Goal: Information Seeking & Learning: Compare options

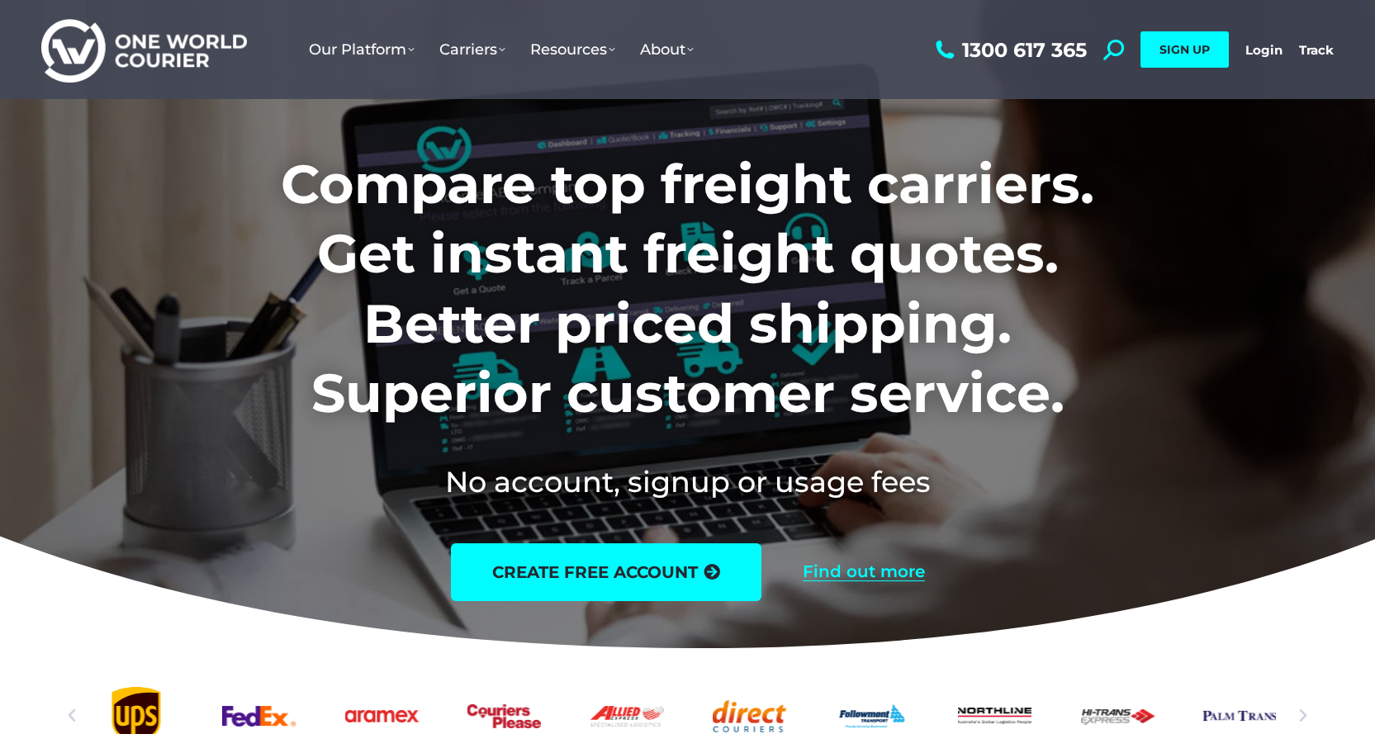
click at [856, 570] on link "Find out more" at bounding box center [864, 572] width 122 height 18
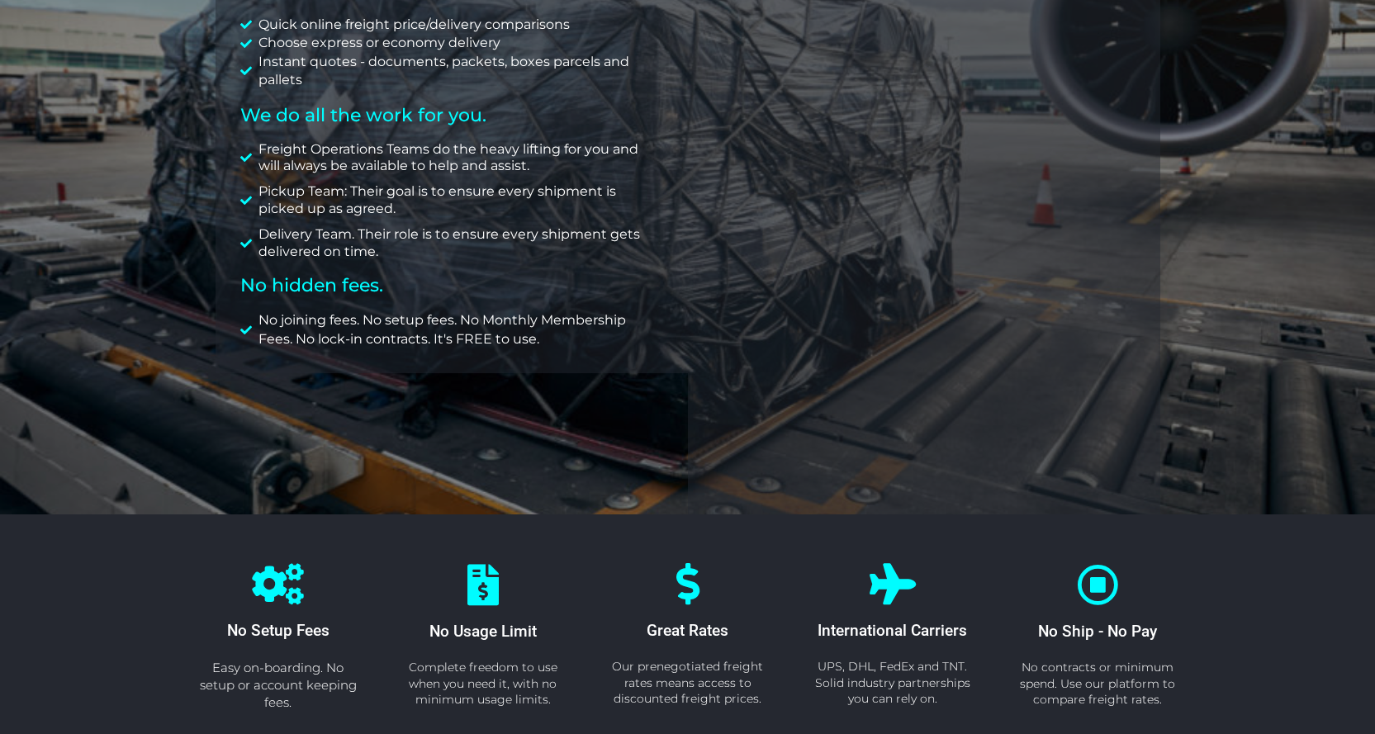
scroll to position [393, 0]
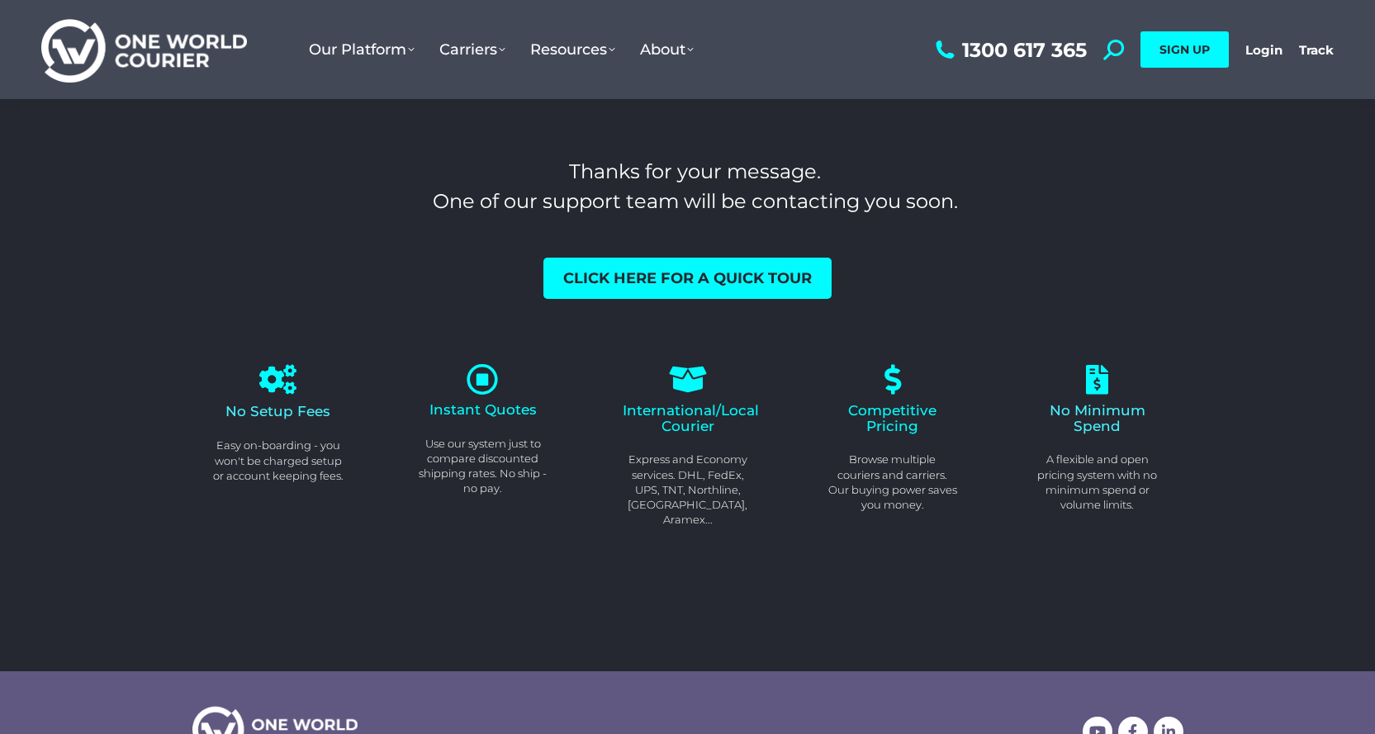
click at [487, 387] on icon at bounding box center [483, 379] width 32 height 32
click at [483, 381] on icon at bounding box center [483, 379] width 32 height 32
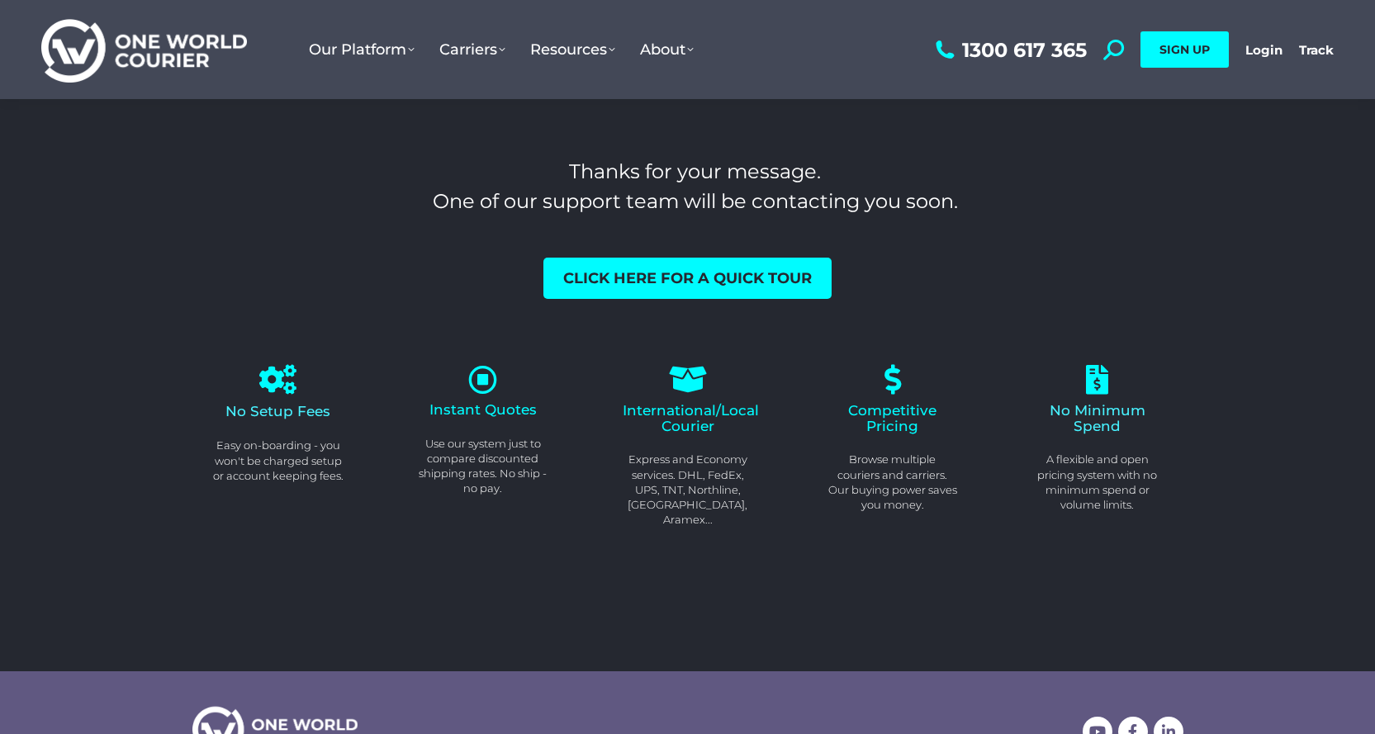
click at [478, 442] on p "Use our system just to compare discounted shipping rates. No ship - no pay." at bounding box center [483, 466] width 131 height 60
click at [487, 468] on p "Use our system just to compare discounted shipping rates. No ship - no pay." at bounding box center [483, 466] width 131 height 60
click at [486, 381] on icon at bounding box center [483, 379] width 32 height 32
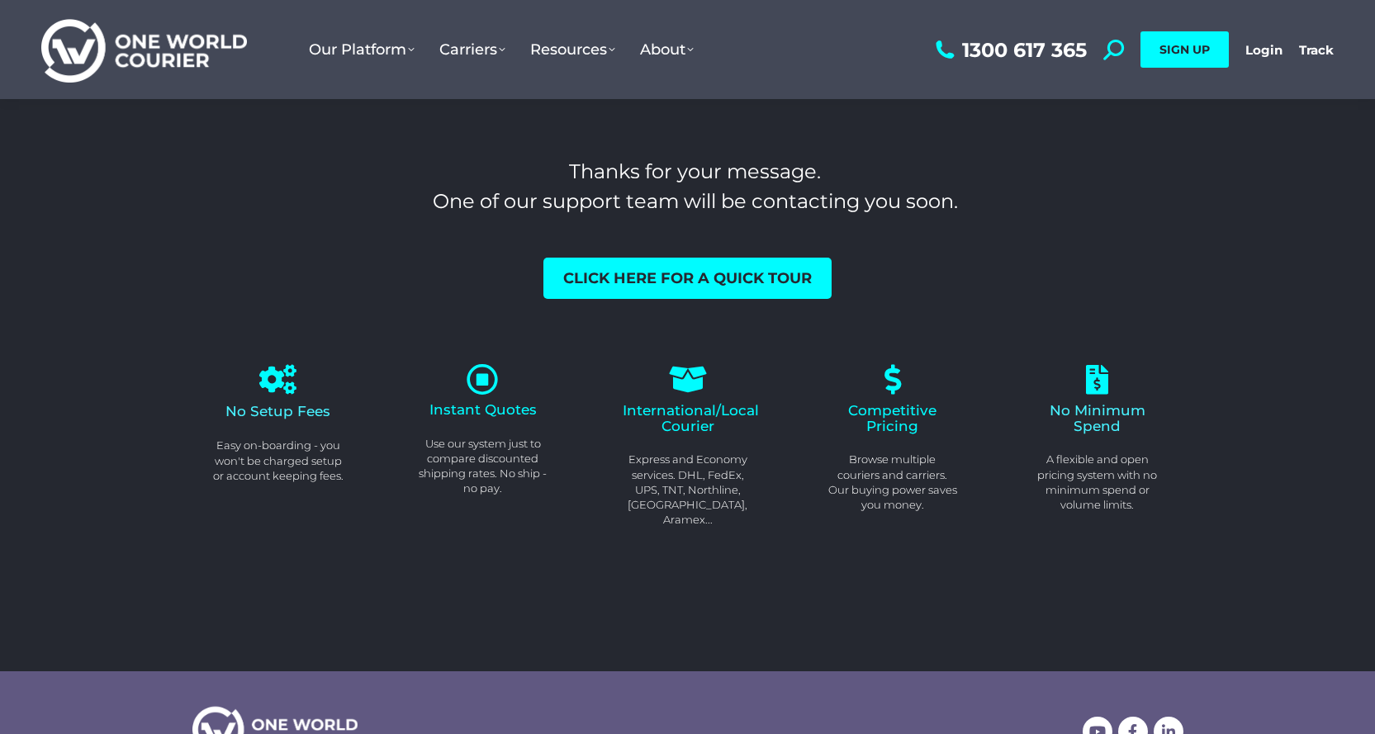
click at [486, 381] on icon at bounding box center [483, 379] width 32 height 32
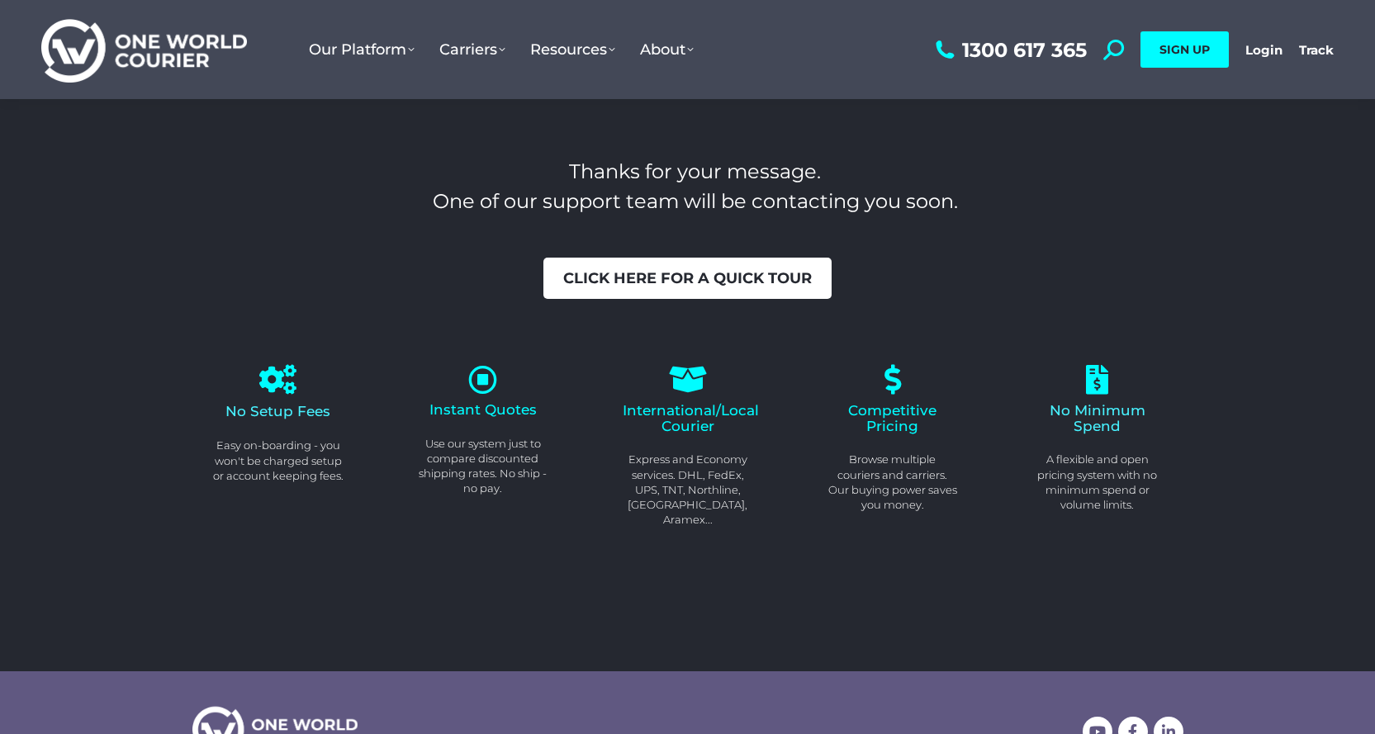
click at [654, 274] on span "Click here for a quick tour" at bounding box center [687, 278] width 249 height 15
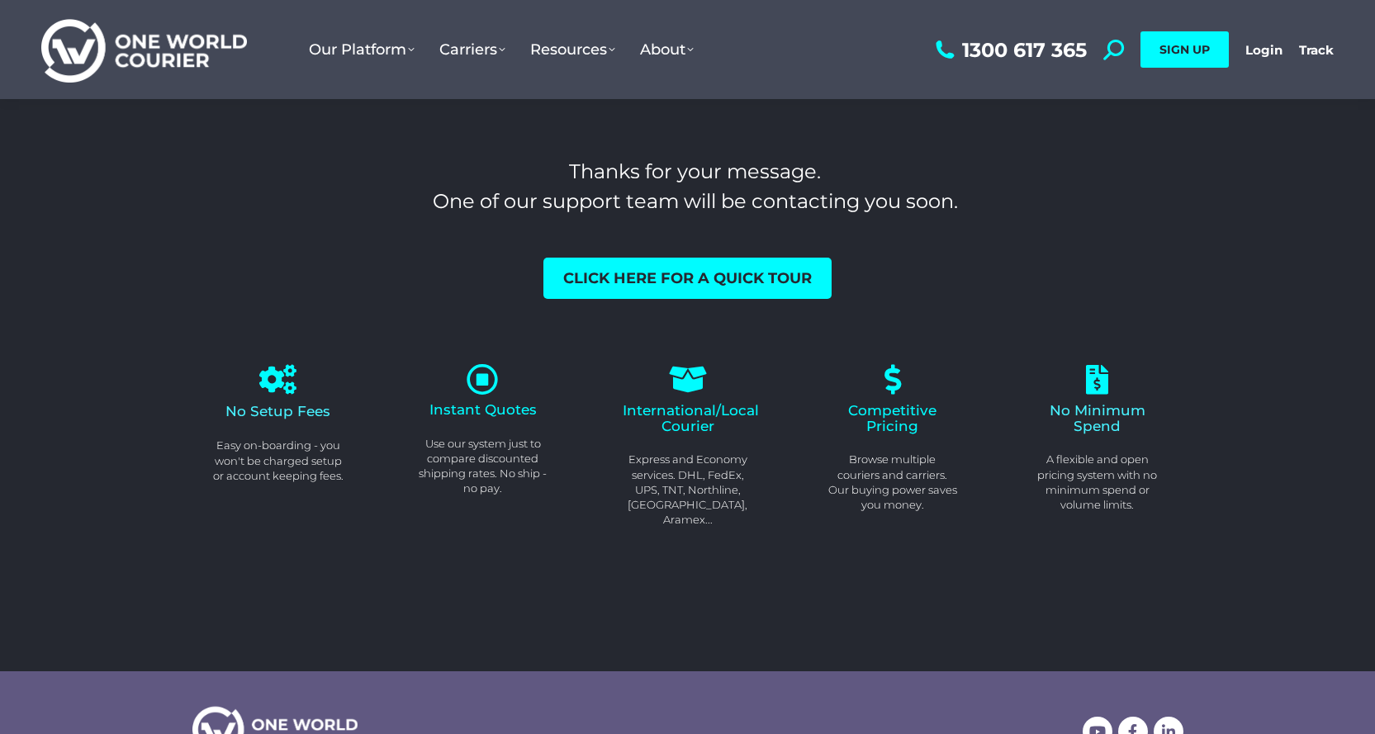
click at [474, 378] on icon at bounding box center [483, 379] width 32 height 32
click at [485, 383] on icon at bounding box center [483, 379] width 32 height 32
click at [496, 434] on div "Instant Quotes Use our system just to compare discounted shipping rates. No shi…" at bounding box center [483, 449] width 131 height 94
click at [483, 440] on p "Use our system just to compare discounted shipping rates. No ship - no pay." at bounding box center [483, 466] width 131 height 60
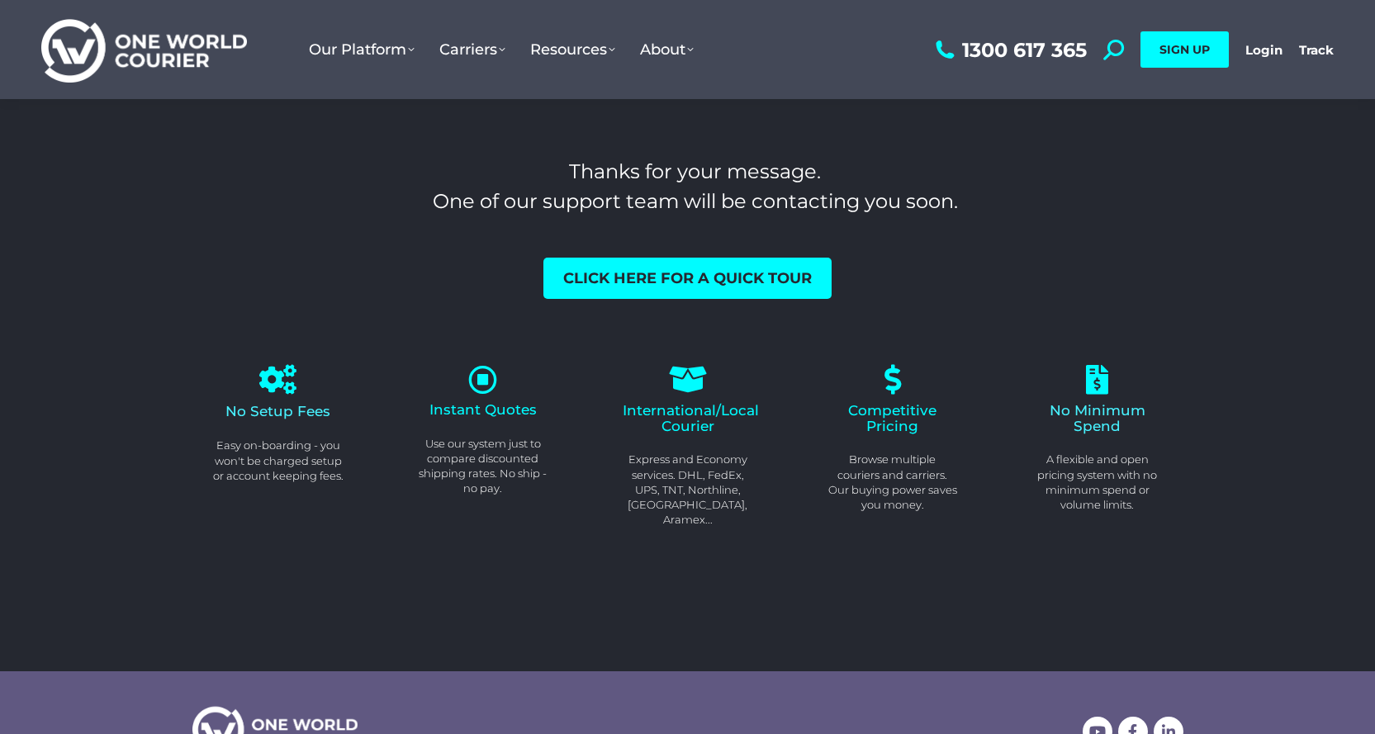
click at [892, 472] on p "Browse multiple couriers and carriers. Our buying power saves you money." at bounding box center [893, 482] width 131 height 60
drag, startPoint x: 892, startPoint y: 472, endPoint x: 772, endPoint y: 488, distance: 121.7
click at [890, 477] on p "Browse multiple couriers and carriers. Our buying power saves you money." at bounding box center [893, 482] width 131 height 60
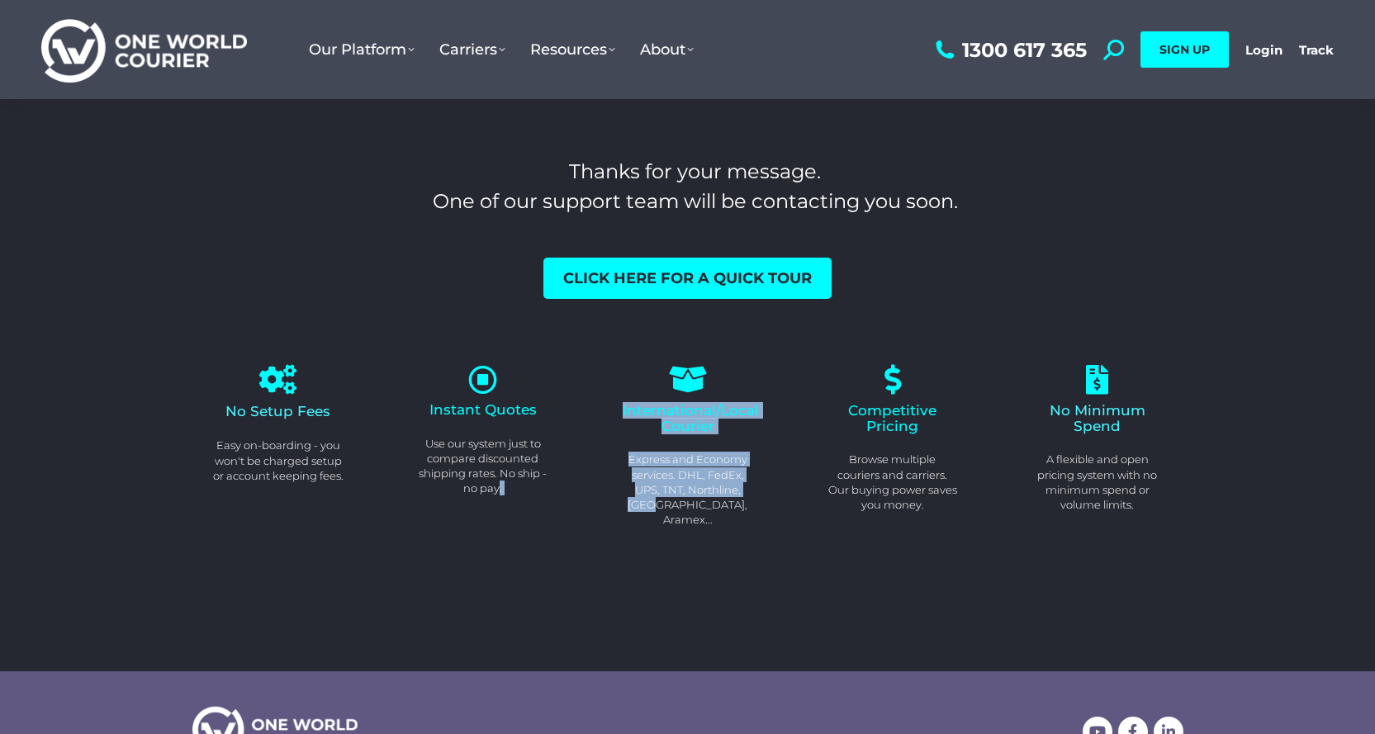
click at [530, 465] on div "No Setup Fees Easy on-boarding - you won't be charged setup or account keeping …" at bounding box center [688, 446] width 1024 height 236
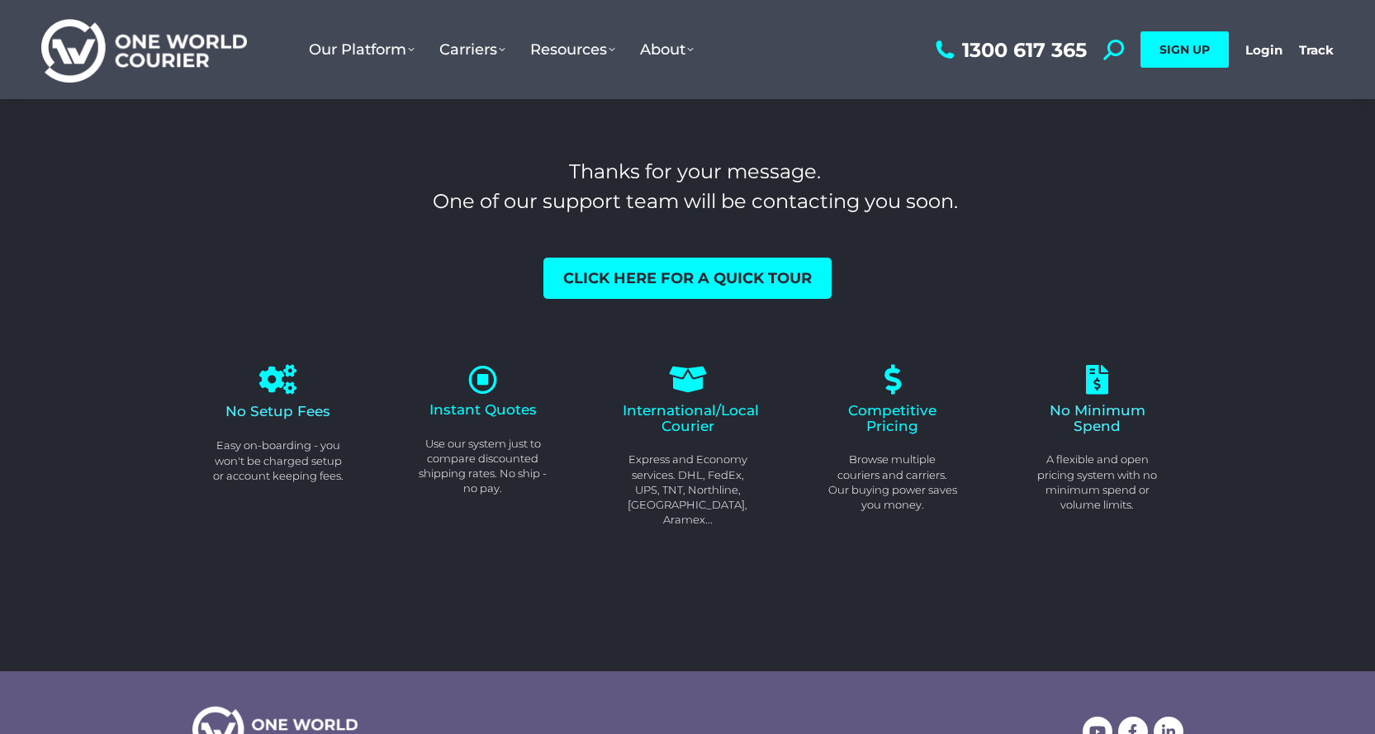
drag, startPoint x: 292, startPoint y: 368, endPoint x: 399, endPoint y: 230, distance: 174.3
click at [283, 339] on div "No Setup Fees Easy on-boarding - you won't be charged setup or account keeping …" at bounding box center [278, 446] width 205 height 236
drag, startPoint x: 404, startPoint y: 230, endPoint x: 499, endPoint y: 230, distance: 95.0
click at [461, 230] on div "Thanks for your message. One of our support team will be contacting you soon. C…" at bounding box center [687, 228] width 991 height 142
drag, startPoint x: 541, startPoint y: 227, endPoint x: 348, endPoint y: 125, distance: 218.8
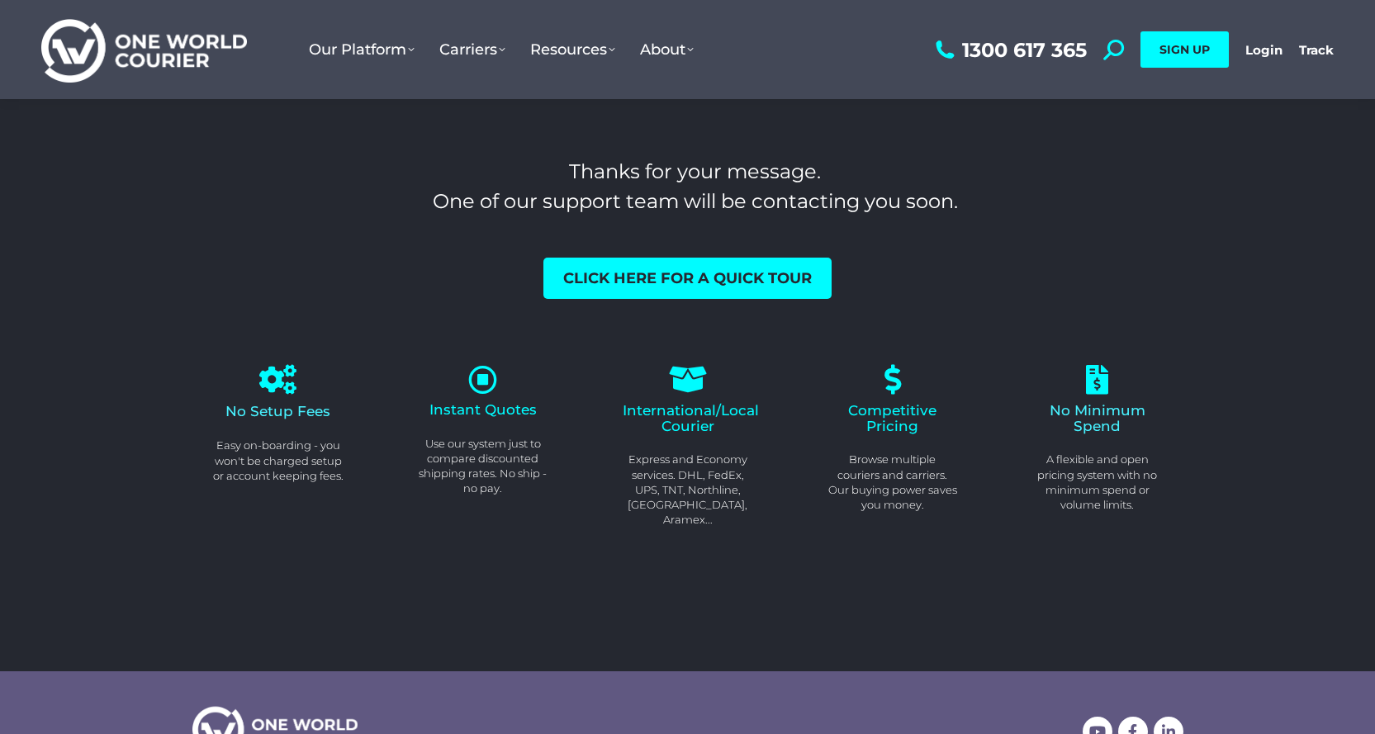
click at [477, 234] on div "Thanks for your message. One of our support team will be contacting you soon. C…" at bounding box center [687, 228] width 991 height 142
click at [183, 53] on img at bounding box center [144, 50] width 206 height 67
click at [881, 409] on span "Competitive Pricing" at bounding box center [892, 418] width 88 height 32
click at [902, 444] on div "Competitive Pricing Browse multiple couriers and carriers. Our buying power sav…" at bounding box center [893, 457] width 131 height 109
click at [910, 484] on p "Browse multiple couriers and carriers. Our buying power saves you money." at bounding box center [893, 482] width 131 height 60
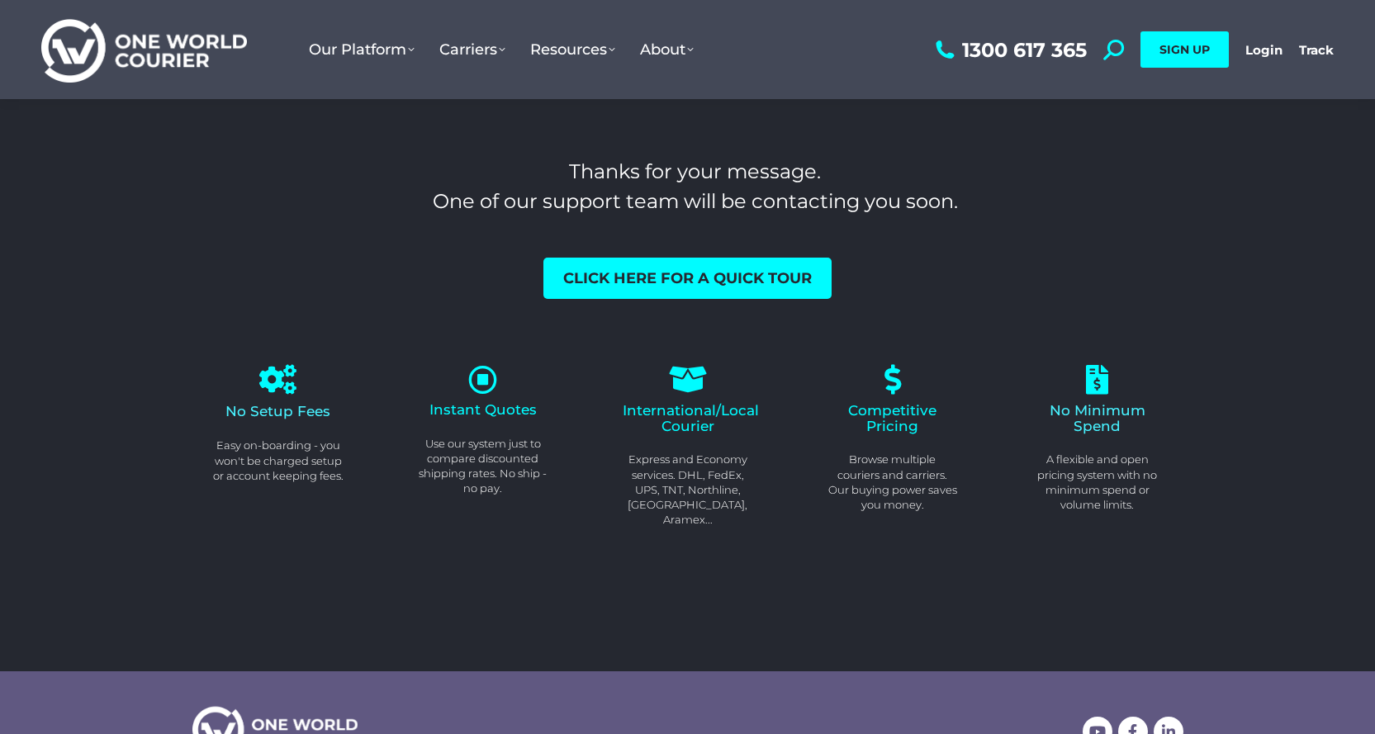
click at [905, 397] on div "Competitive Pricing Browse multiple couriers and carriers. Our buying power sav…" at bounding box center [893, 438] width 131 height 147
click at [896, 389] on icon at bounding box center [892, 379] width 33 height 33
click at [692, 454] on p "Express and Economy services. DHL, FedEx, UPS, TNT, Northline, [GEOGRAPHIC_DATA…" at bounding box center [688, 489] width 131 height 75
drag, startPoint x: 680, startPoint y: 428, endPoint x: 683, endPoint y: 389, distance: 39.0
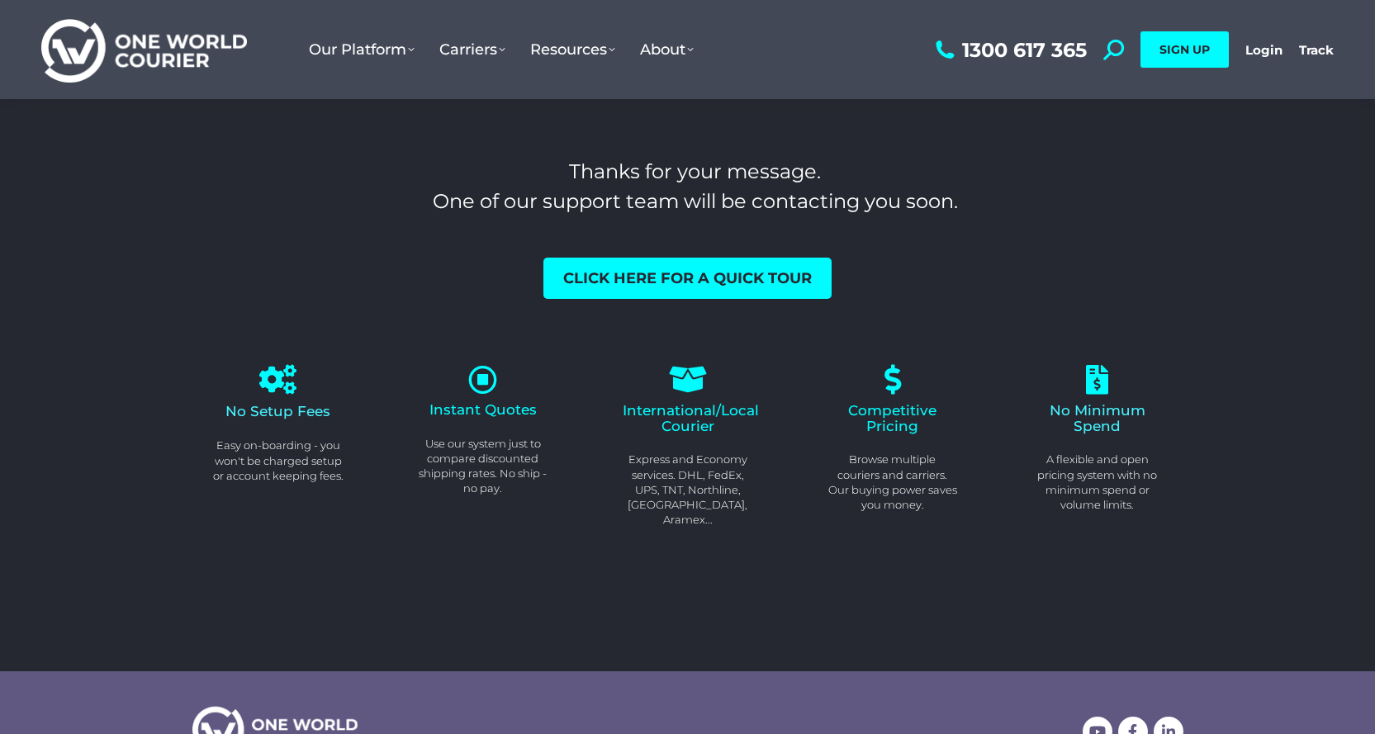
click at [680, 427] on span "International/Local Courier" at bounding box center [691, 418] width 136 height 32
drag, startPoint x: 683, startPoint y: 387, endPoint x: 511, endPoint y: 389, distance: 171.8
click at [655, 389] on div at bounding box center [688, 380] width 131 height 30
click at [413, 434] on div "Instant Quotes Use our system just to compare discounted shipping rates. No shi…" at bounding box center [483, 446] width 205 height 236
drag, startPoint x: 417, startPoint y: 461, endPoint x: 505, endPoint y: 516, distance: 103.6
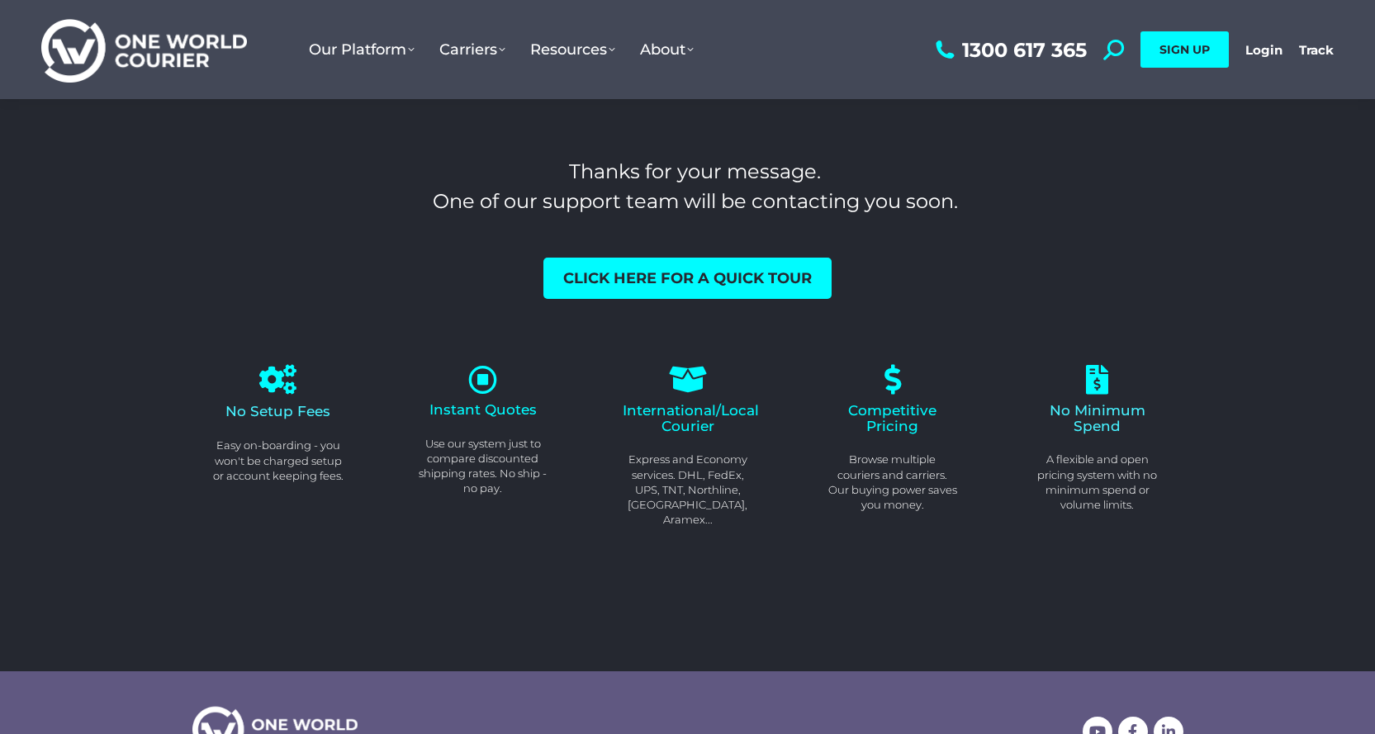
click at [438, 497] on div "Instant Quotes Use our system just to compare discounted shipping rates. No shi…" at bounding box center [483, 446] width 205 height 236
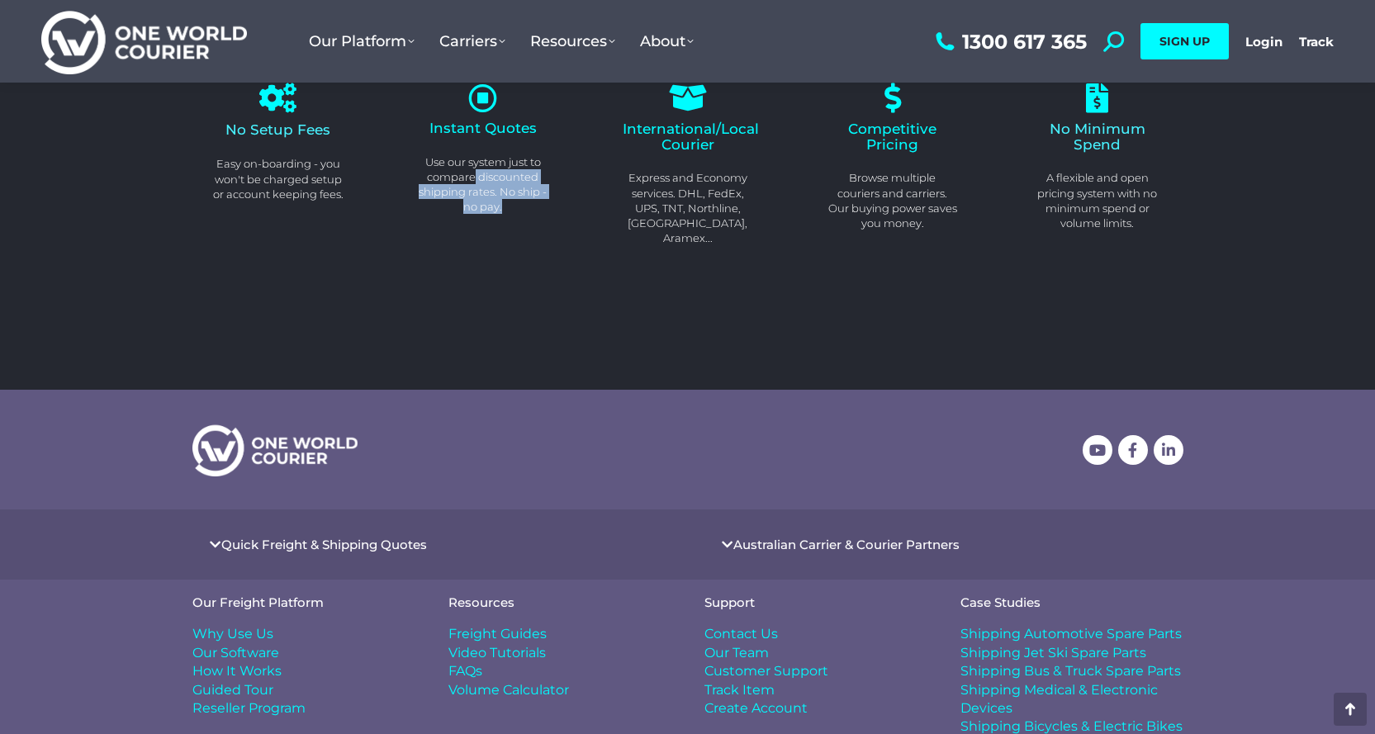
scroll to position [345, 0]
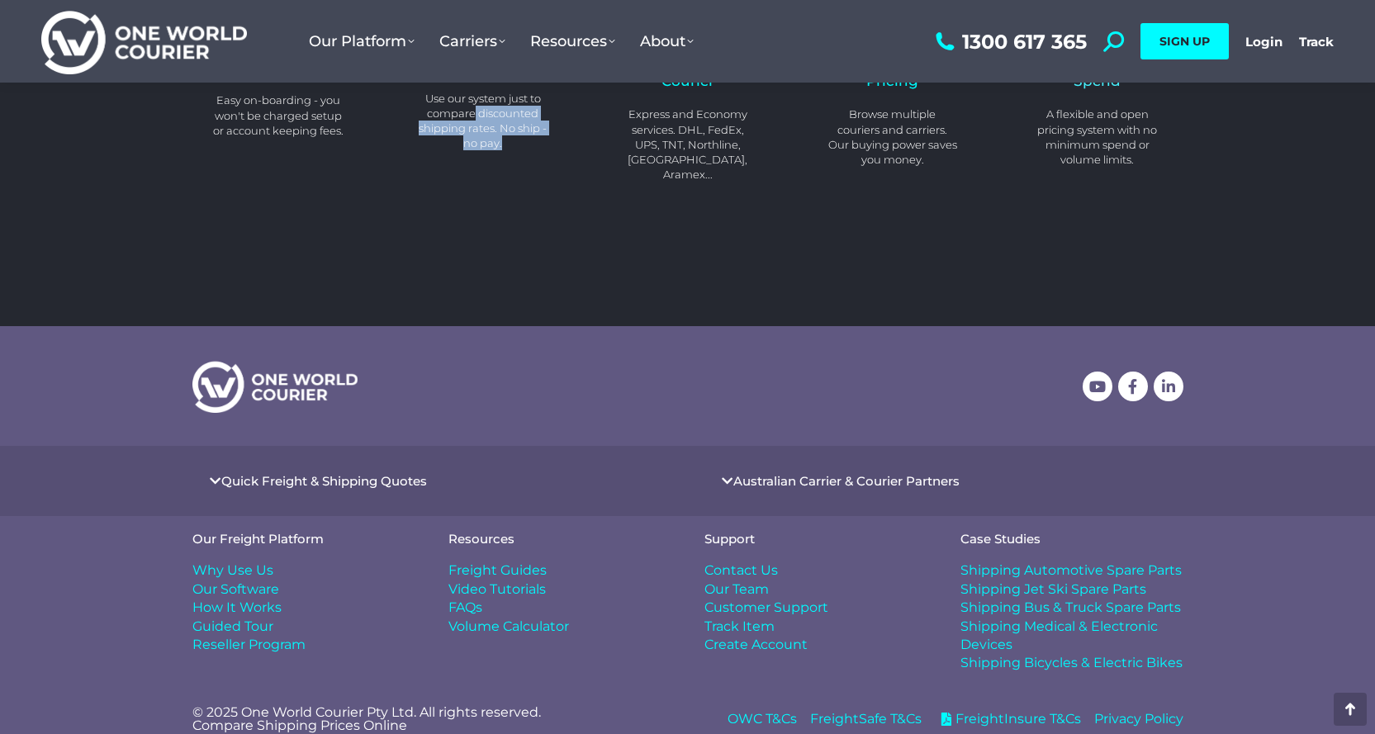
click at [369, 475] on link "Quick Freight & Shipping Quotes" at bounding box center [324, 481] width 206 height 12
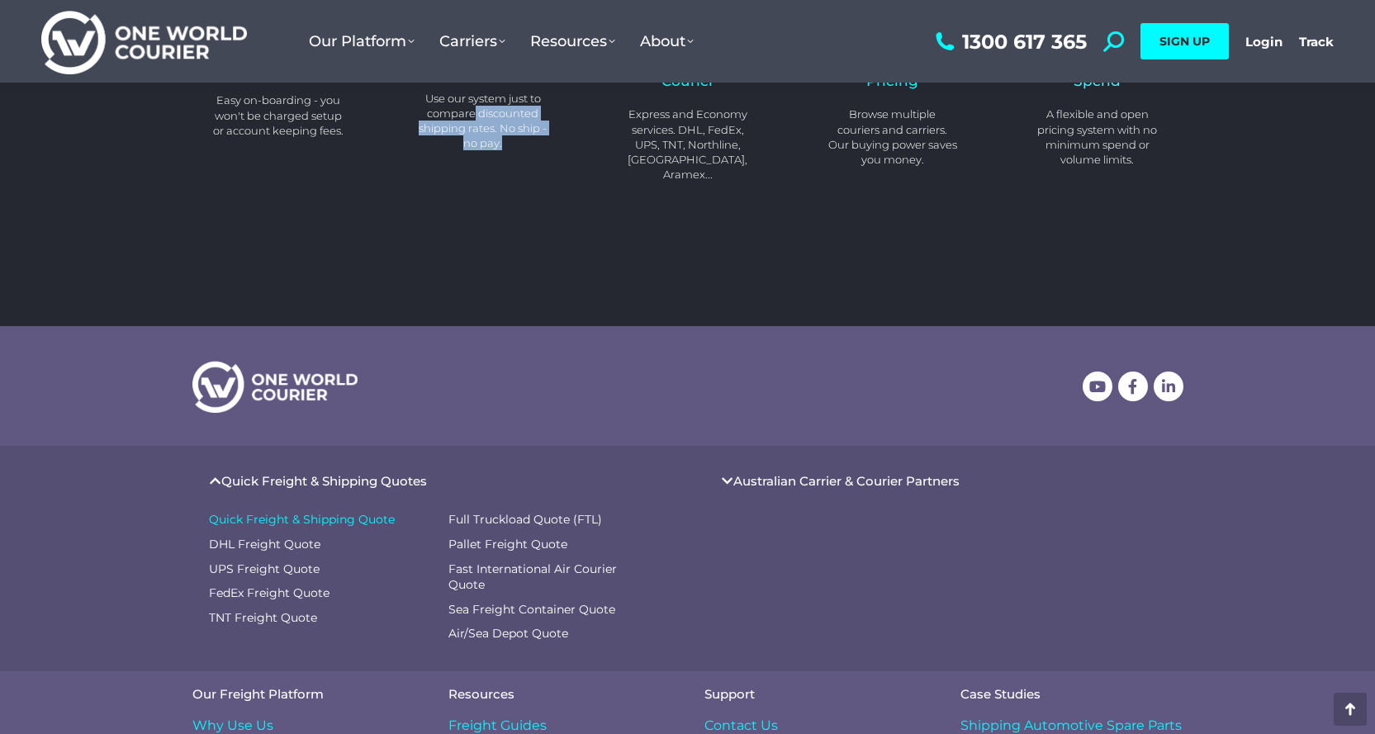
click at [344, 512] on span "Quick Freight & Shipping Quote" at bounding box center [302, 520] width 186 height 17
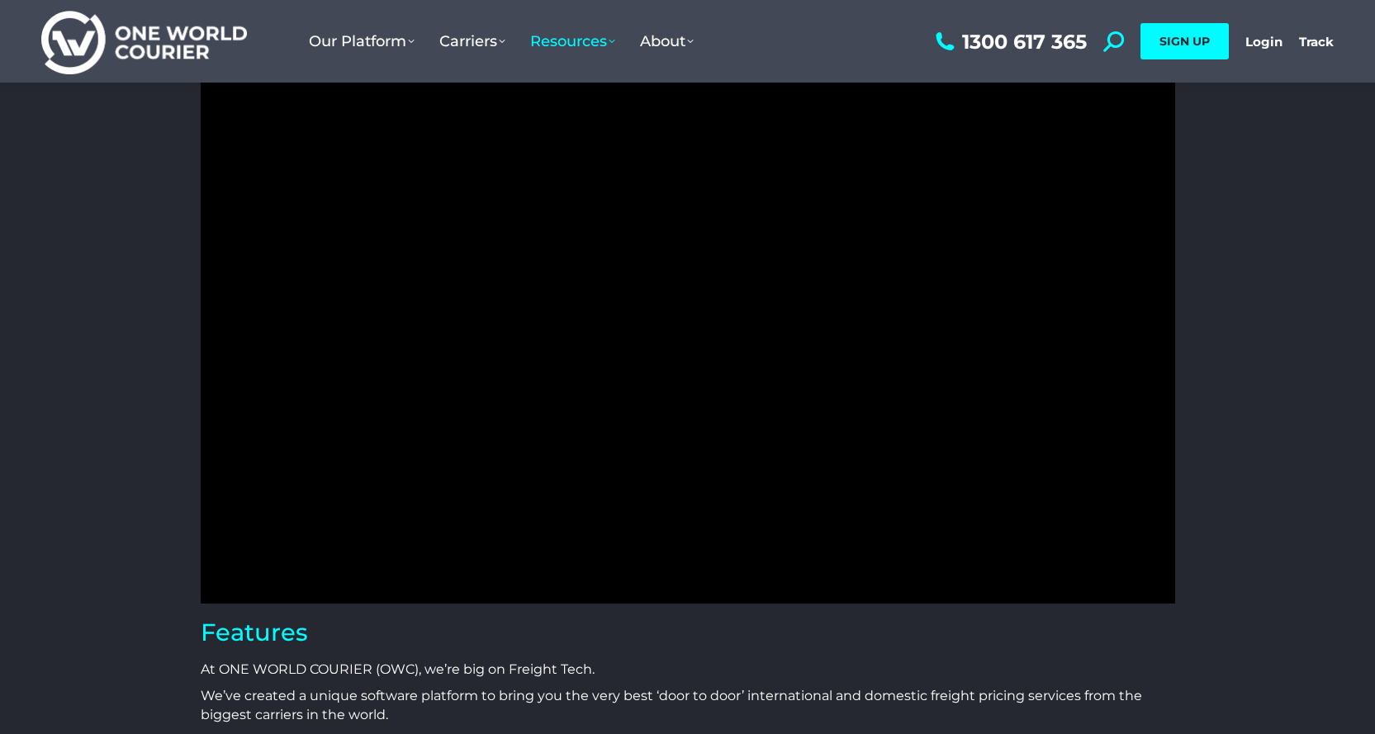
scroll to position [150, 0]
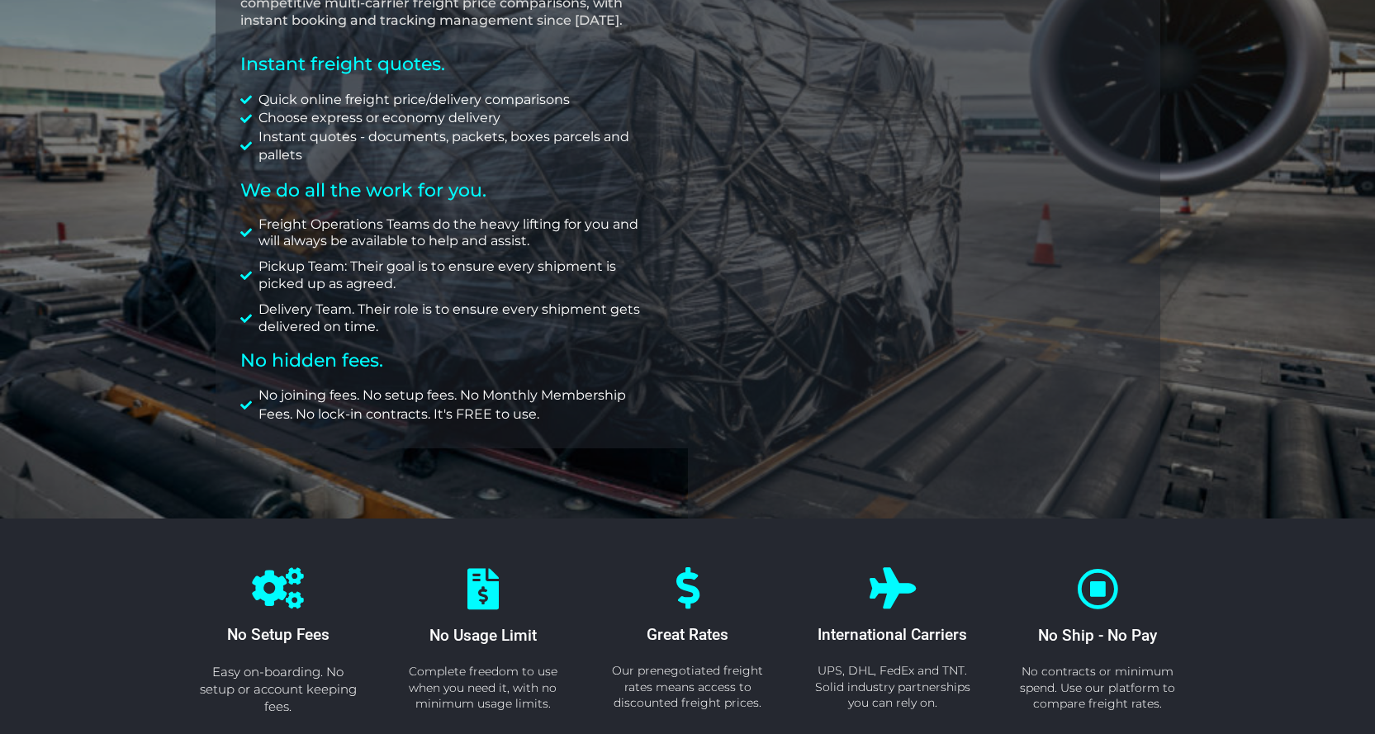
scroll to position [313, 0]
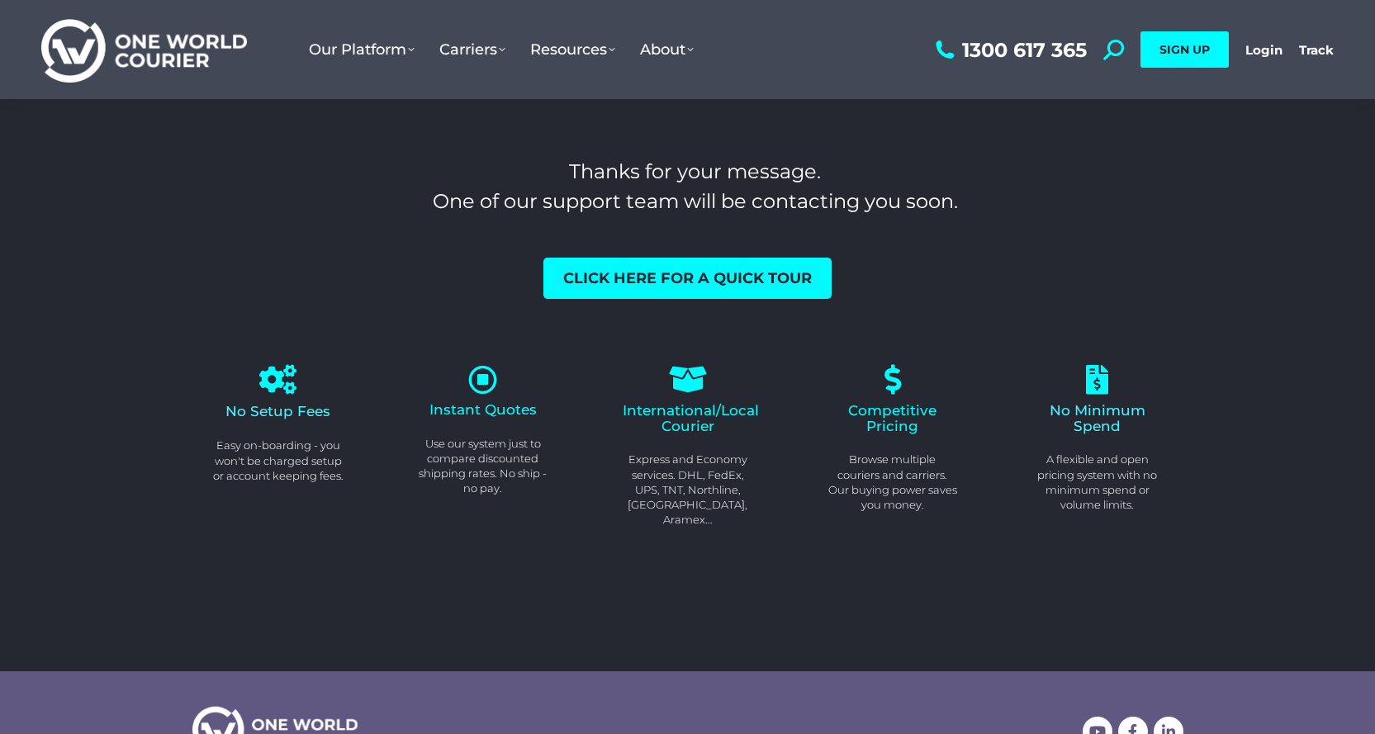
click at [509, 406] on span "Instant Quotes" at bounding box center [483, 409] width 107 height 17
click at [491, 382] on icon at bounding box center [483, 379] width 32 height 32
click at [483, 380] on icon at bounding box center [483, 379] width 32 height 32
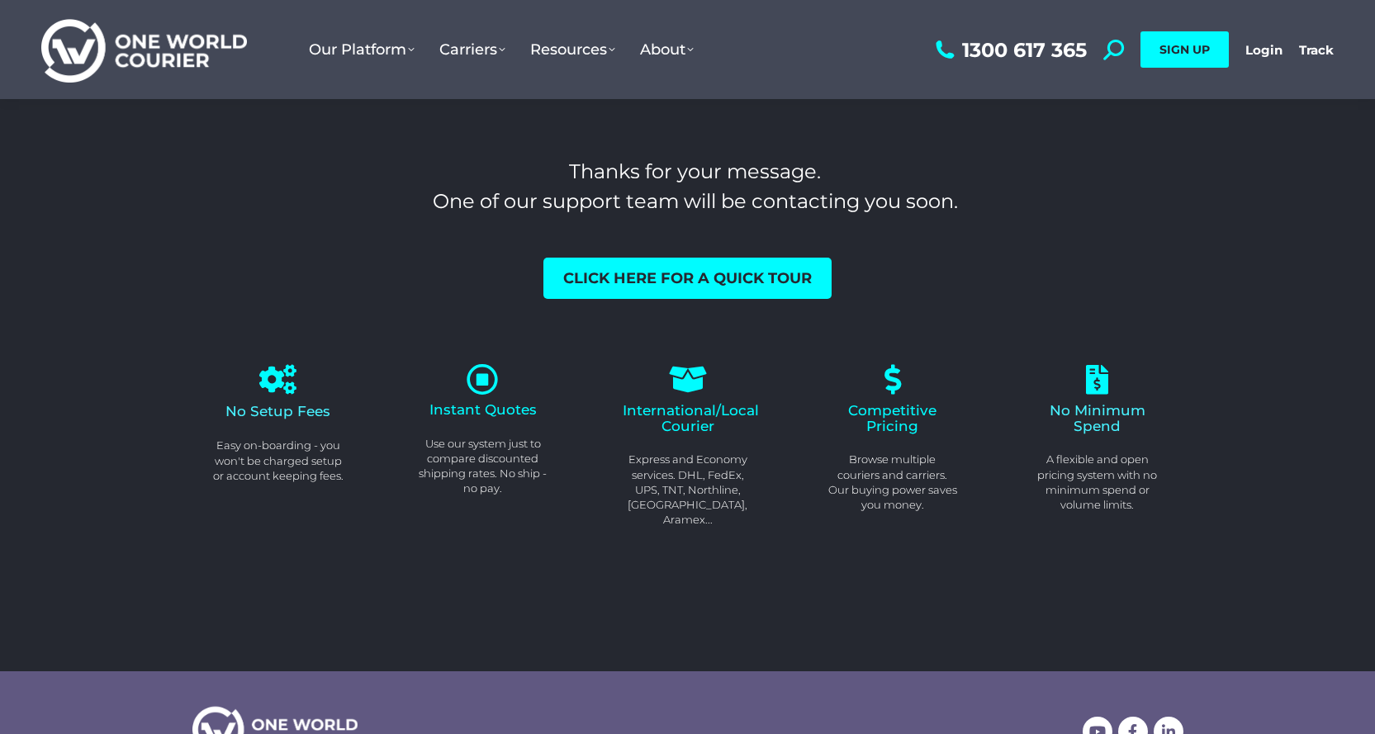
click at [483, 380] on icon at bounding box center [483, 379] width 32 height 32
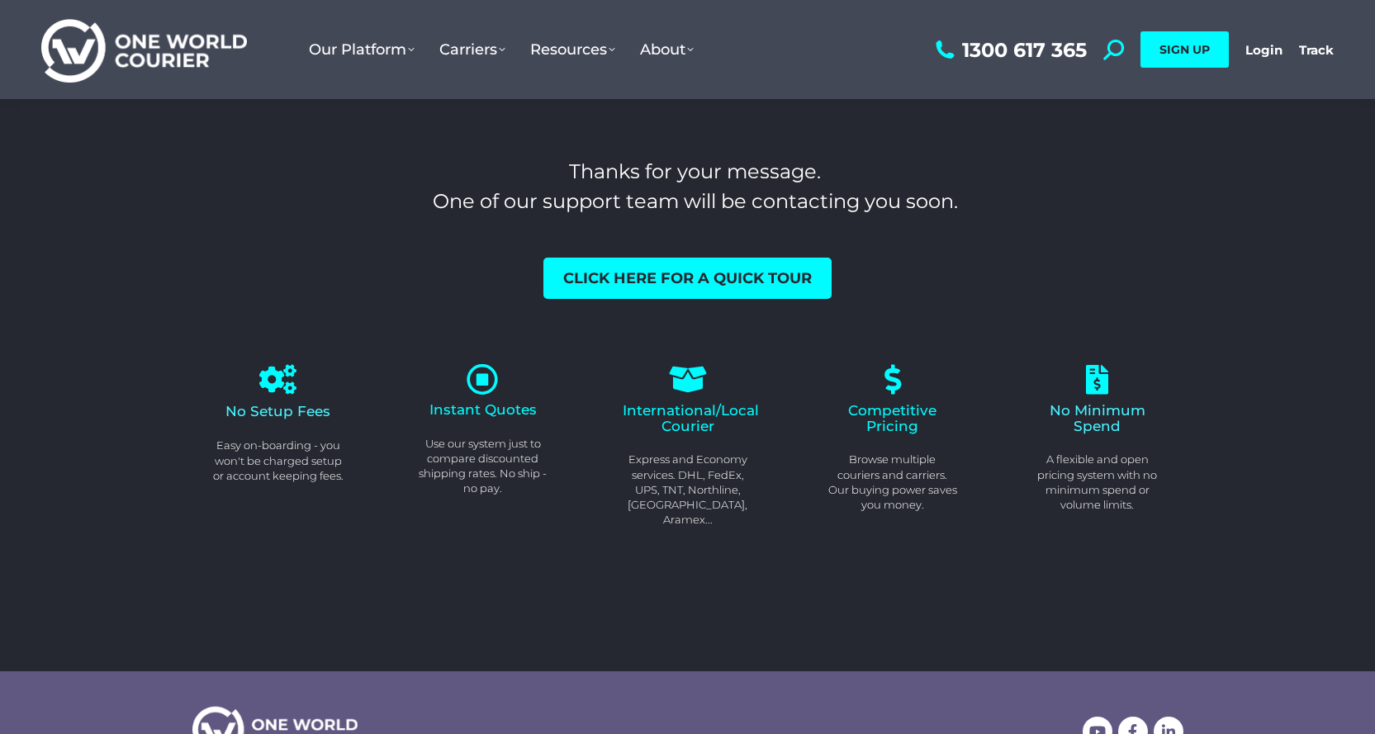
click at [483, 380] on icon at bounding box center [483, 379] width 32 height 32
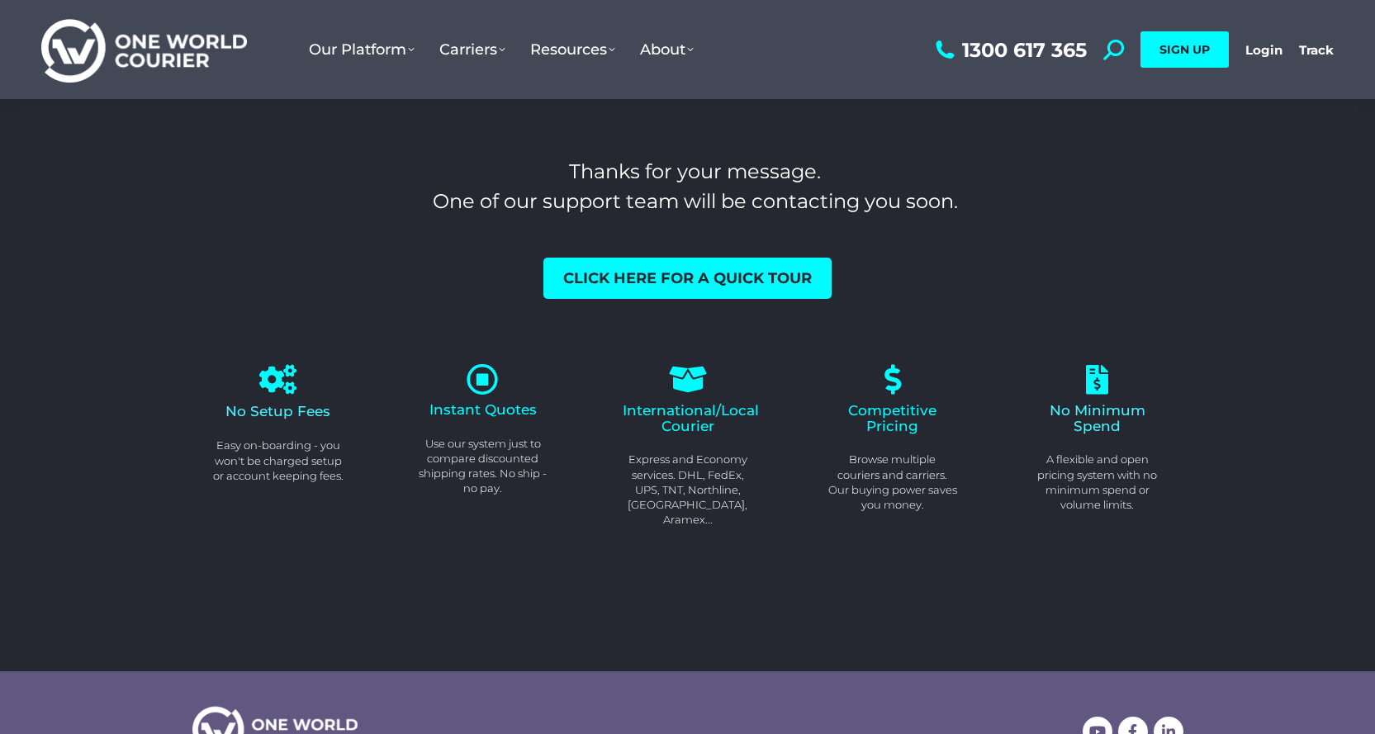
click at [483, 380] on icon at bounding box center [483, 379] width 32 height 32
